Goal: Check status: Check status

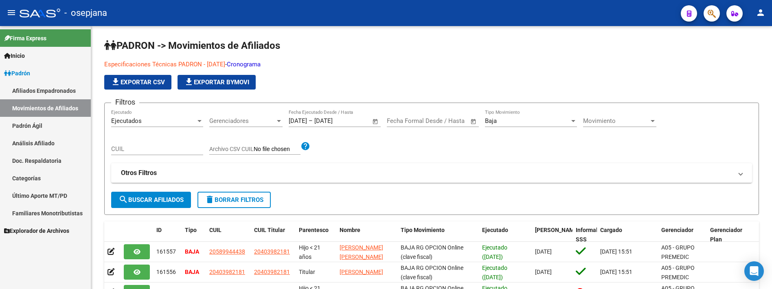
scroll to position [2, 0]
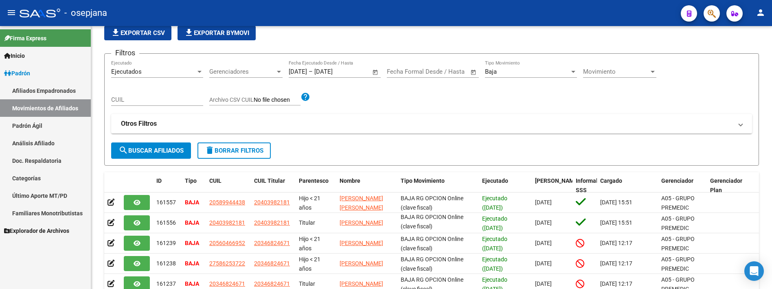
click at [710, 12] on icon "button" at bounding box center [712, 13] width 8 height 9
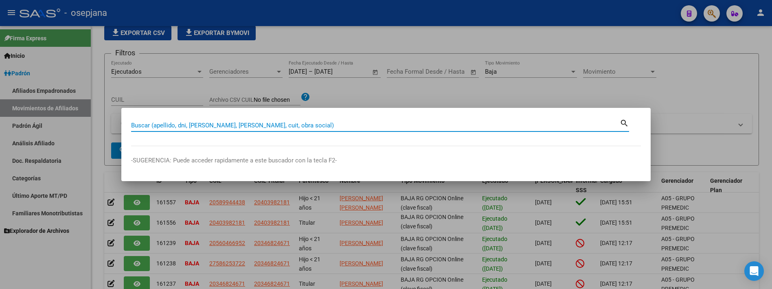
paste input "39870797"
type input "39870797"
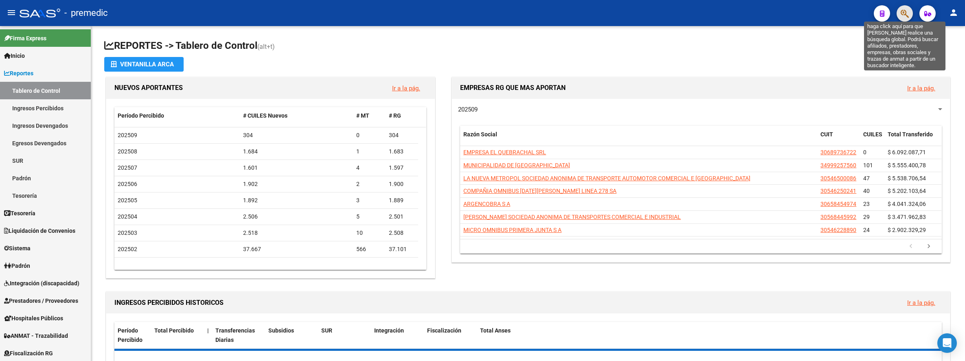
click at [901, 13] on icon "button" at bounding box center [905, 13] width 8 height 9
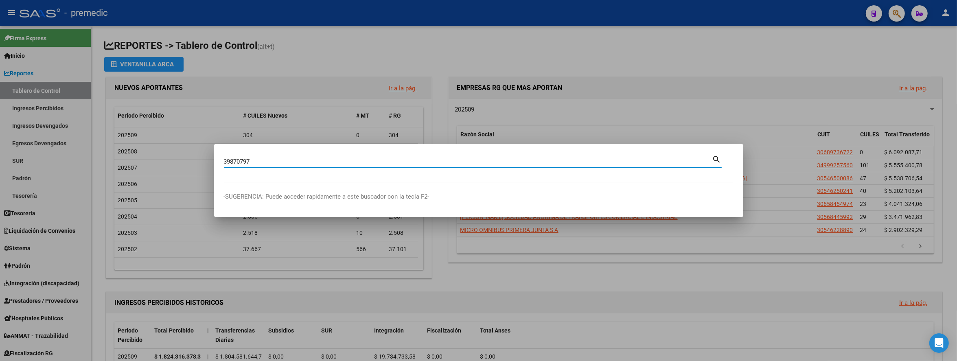
type input "39870797"
